Goal: Navigation & Orientation: Find specific page/section

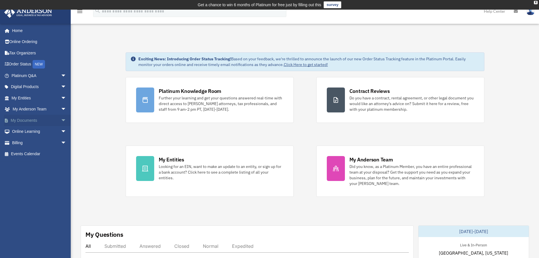
click at [25, 118] on link "My Documents arrow_drop_down" at bounding box center [39, 120] width 71 height 11
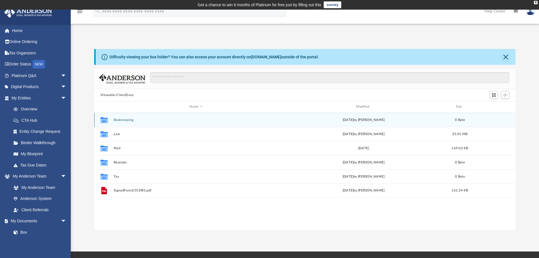
scroll to position [125, 417]
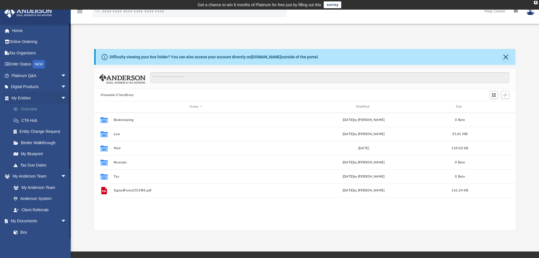
click at [29, 109] on link "Overview" at bounding box center [41, 109] width 67 height 11
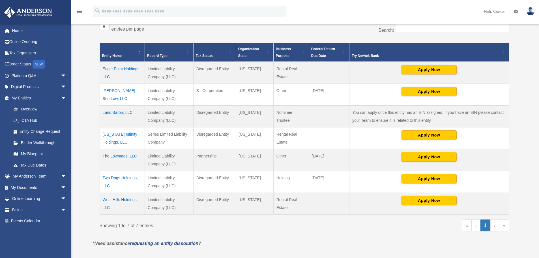
scroll to position [123, 0]
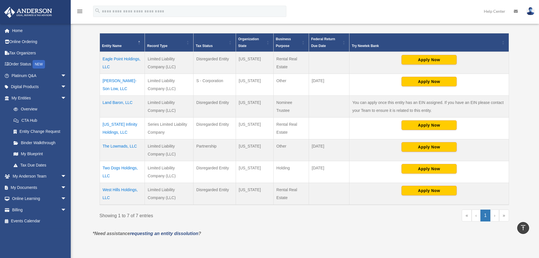
click at [116, 124] on td "[US_STATE] Infinity Holdings, LLC" at bounding box center [122, 129] width 45 height 22
